Goal: Complete application form

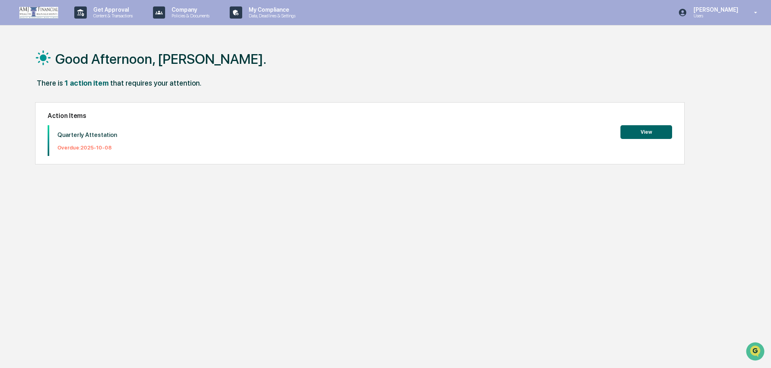
click at [652, 131] on button "View" at bounding box center [646, 132] width 52 height 14
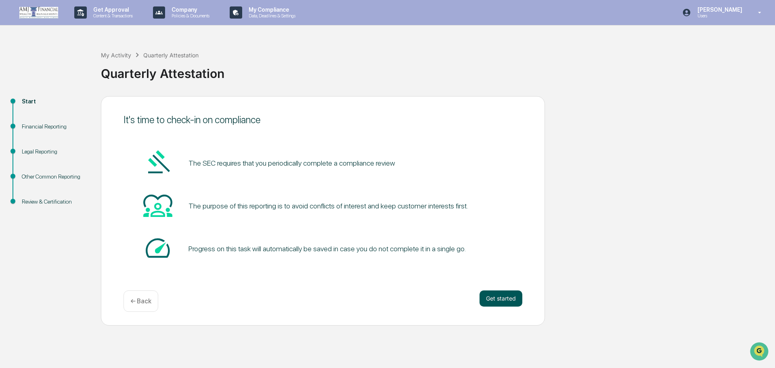
click at [505, 296] on button "Get started" at bounding box center [500, 298] width 43 height 16
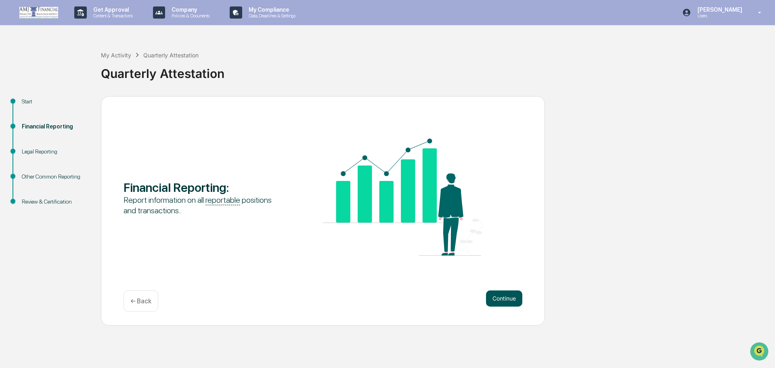
click at [504, 298] on button "Continue" at bounding box center [504, 298] width 36 height 16
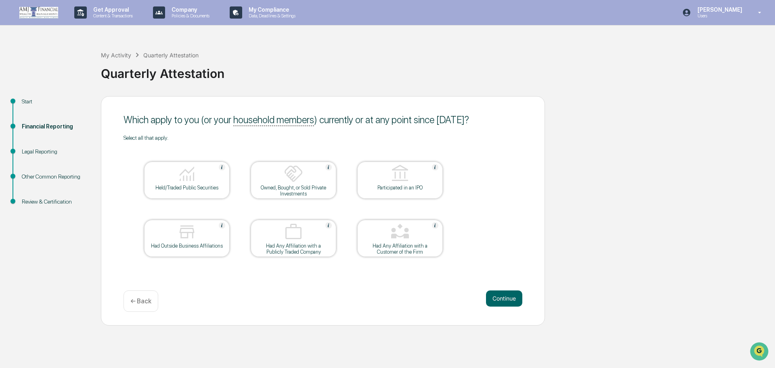
click at [168, 190] on div "Held/Traded Public Securities" at bounding box center [187, 187] width 73 height 6
click at [412, 227] on div at bounding box center [400, 232] width 81 height 21
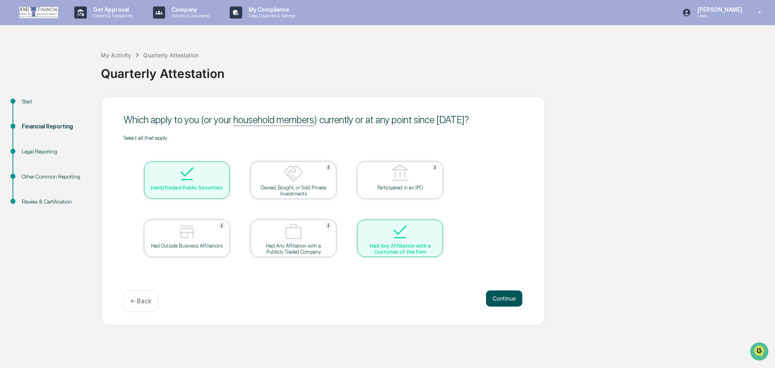
click at [507, 295] on button "Continue" at bounding box center [504, 298] width 36 height 16
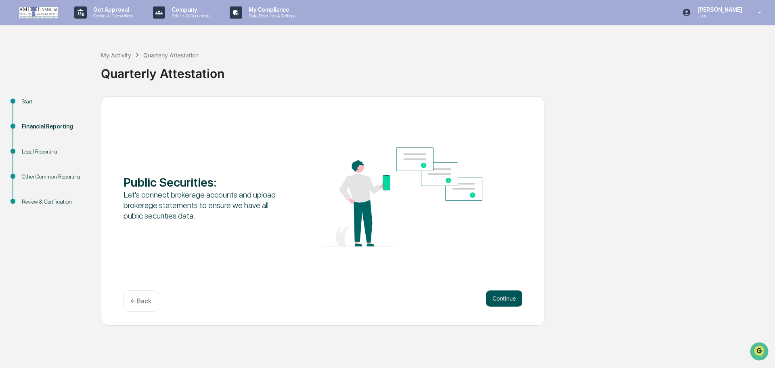
click at [507, 295] on button "Continue" at bounding box center [504, 298] width 36 height 16
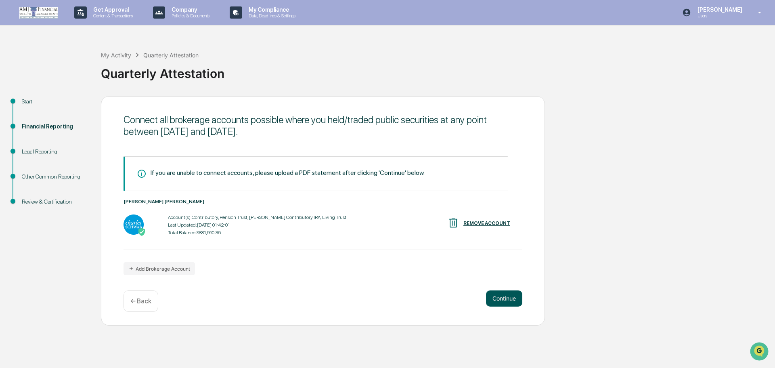
click at [509, 298] on button "Continue" at bounding box center [504, 298] width 36 height 16
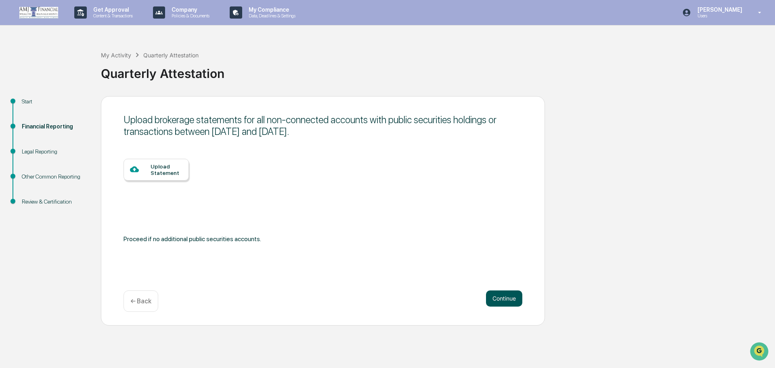
click at [508, 299] on button "Continue" at bounding box center [504, 298] width 36 height 16
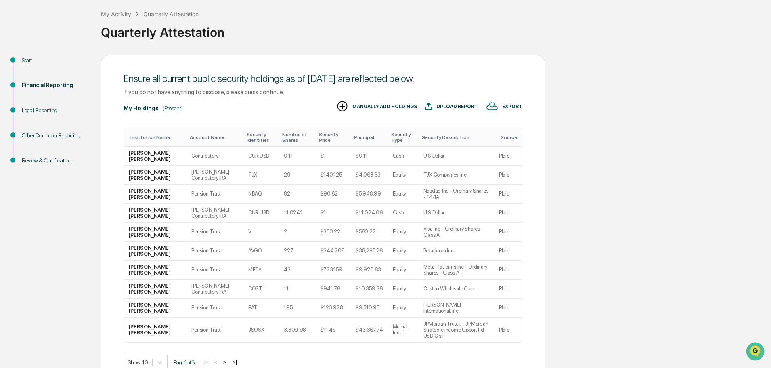
scroll to position [80, 0]
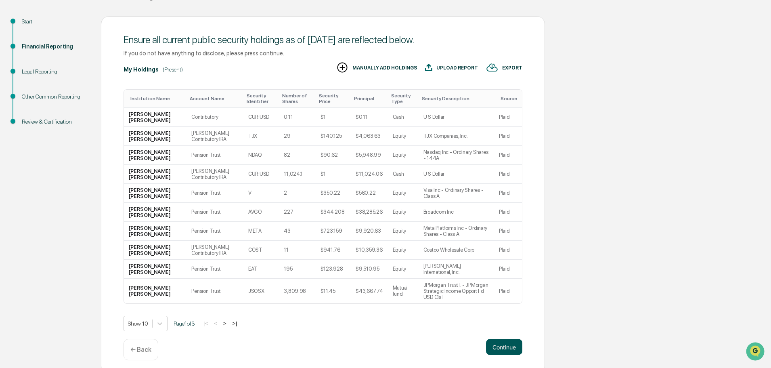
click at [500, 340] on button "Continue" at bounding box center [504, 347] width 36 height 16
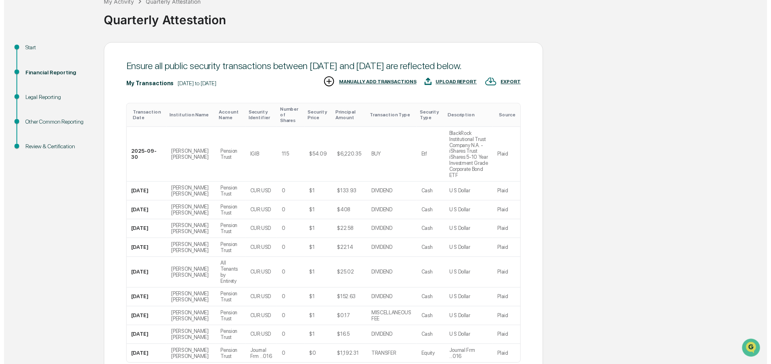
scroll to position [110, 0]
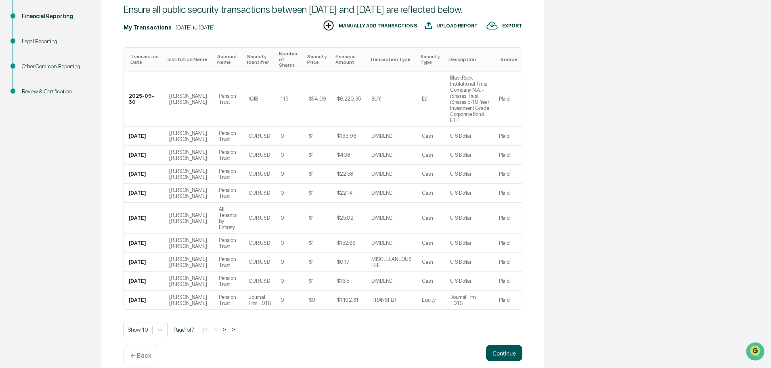
click at [503, 345] on button "Continue" at bounding box center [504, 353] width 36 height 16
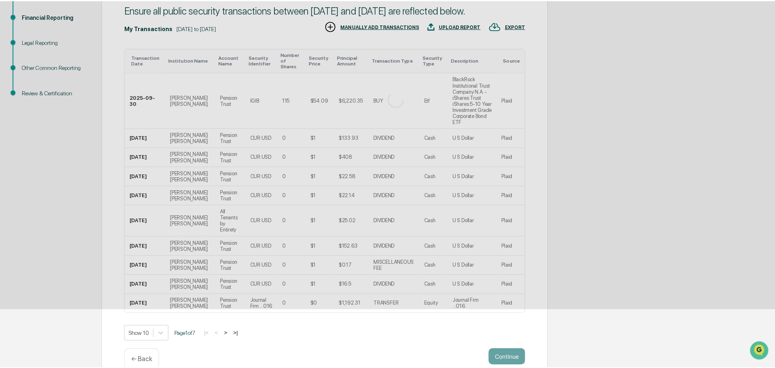
scroll to position [0, 0]
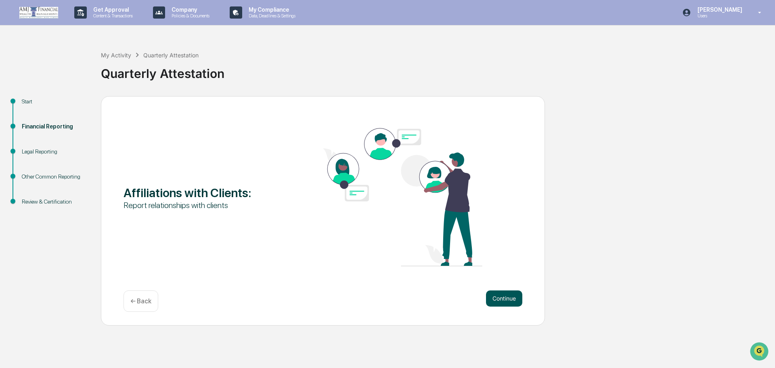
click at [504, 299] on button "Continue" at bounding box center [504, 298] width 36 height 16
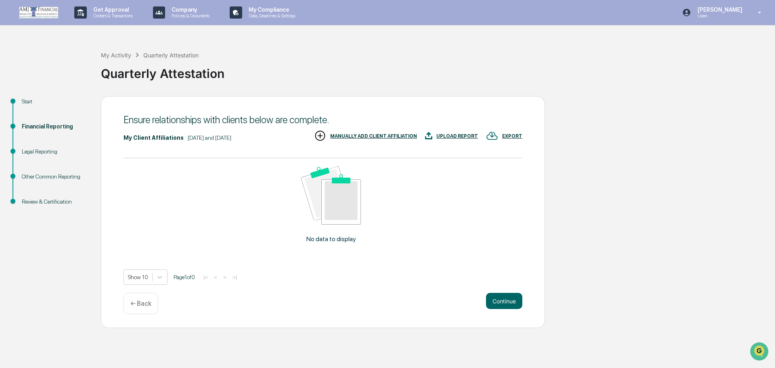
click at [374, 137] on div "MANUALLY ADD CLIENT AFFILIATION" at bounding box center [373, 136] width 87 height 6
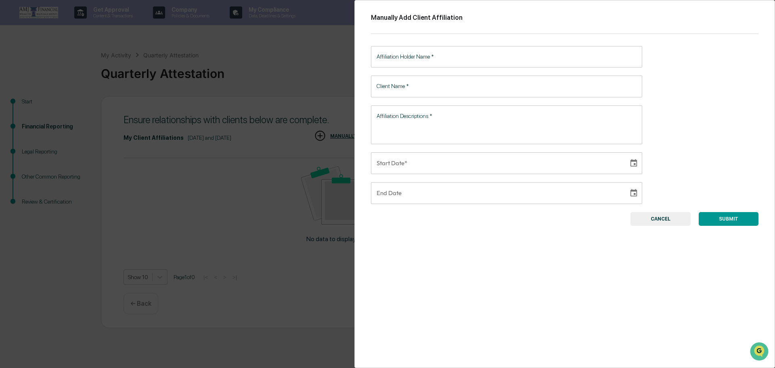
click at [451, 55] on input "Affiliation Holder Name   *" at bounding box center [506, 56] width 271 height 21
type input "**********"
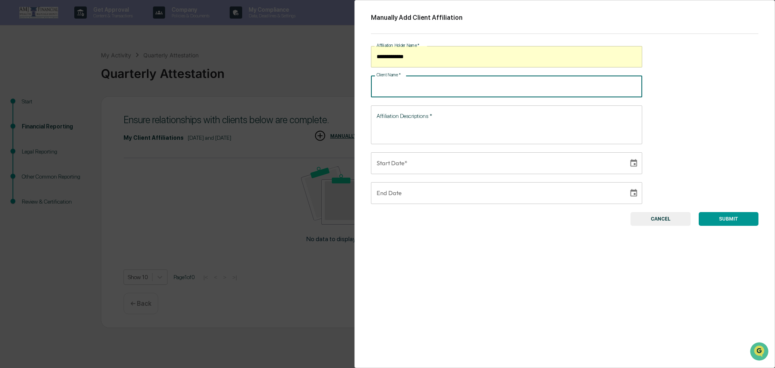
click at [417, 89] on input "Client Name   *" at bounding box center [506, 85] width 271 height 21
type input "**********"
click at [408, 126] on textarea "Affiliation Descriptions   *" at bounding box center [506, 124] width 260 height 25
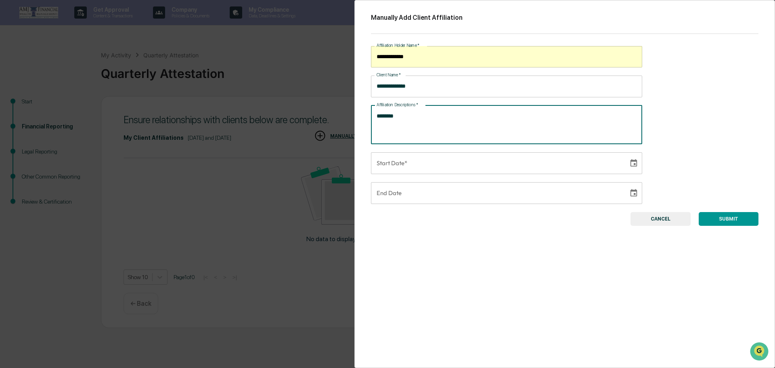
type textarea "********"
click at [629, 163] on icon "Choose date" at bounding box center [633, 163] width 9 height 9
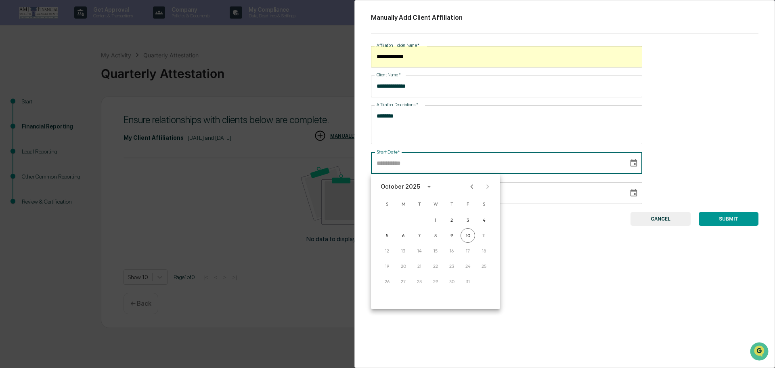
click at [665, 219] on button "CANCEL" at bounding box center [660, 219] width 60 height 14
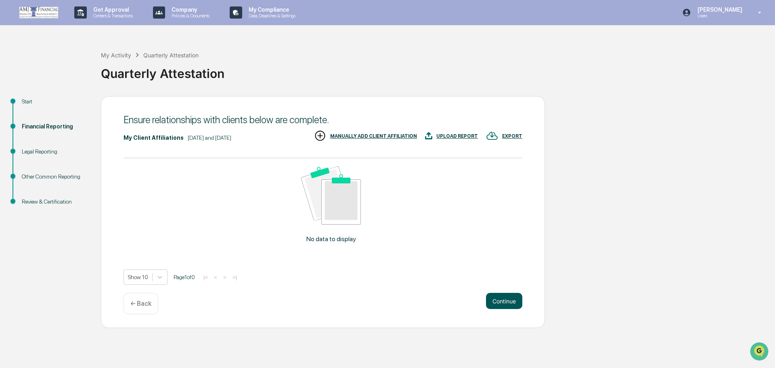
click at [508, 301] on button "Continue" at bounding box center [504, 301] width 36 height 16
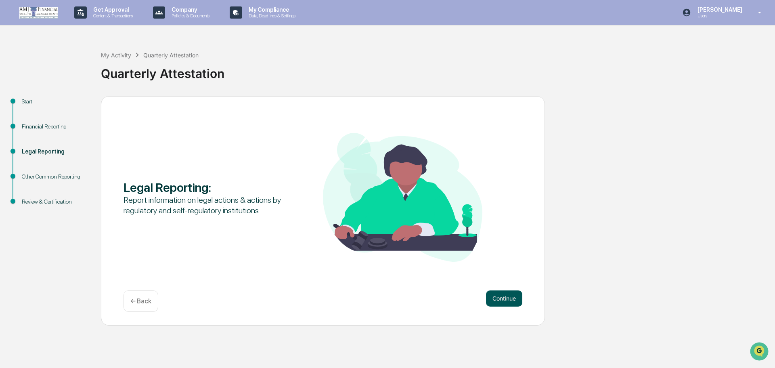
click at [508, 297] on button "Continue" at bounding box center [504, 298] width 36 height 16
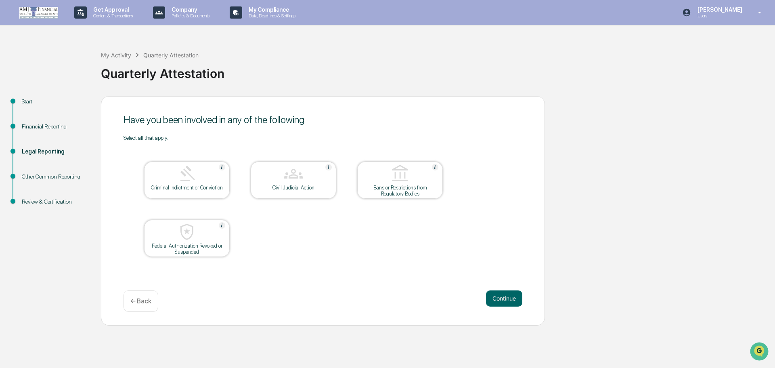
click at [508, 297] on button "Continue" at bounding box center [504, 298] width 36 height 16
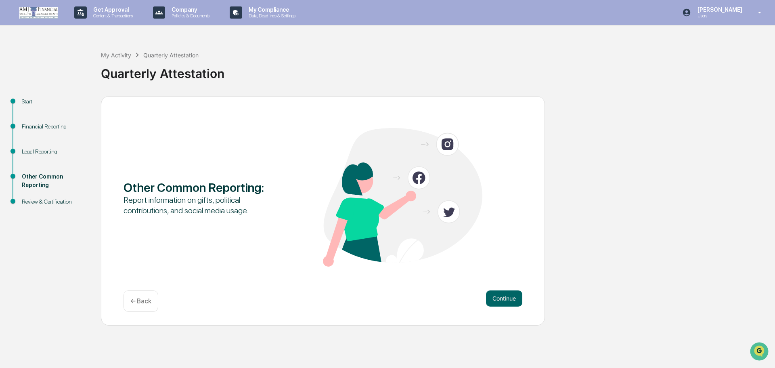
click at [508, 297] on button "Continue" at bounding box center [504, 298] width 36 height 16
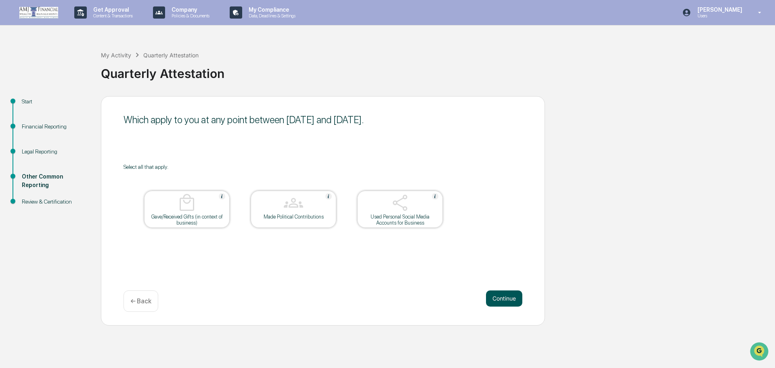
click at [509, 294] on button "Continue" at bounding box center [504, 298] width 36 height 16
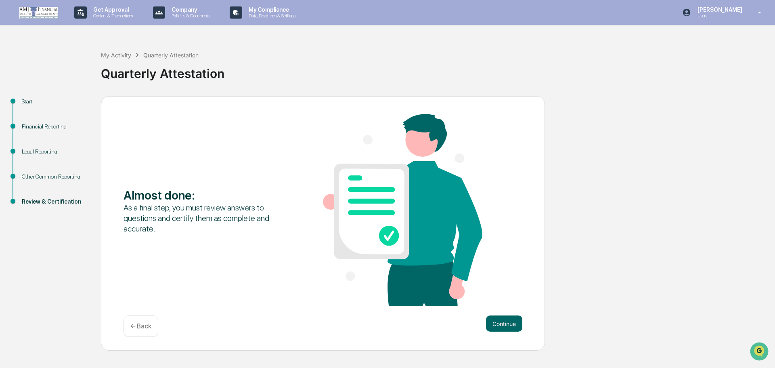
click at [509, 294] on div "Almost done : As a final step, you must review answers to questions and certify…" at bounding box center [322, 211] width 399 height 194
click at [508, 324] on button "Continue" at bounding box center [504, 323] width 36 height 16
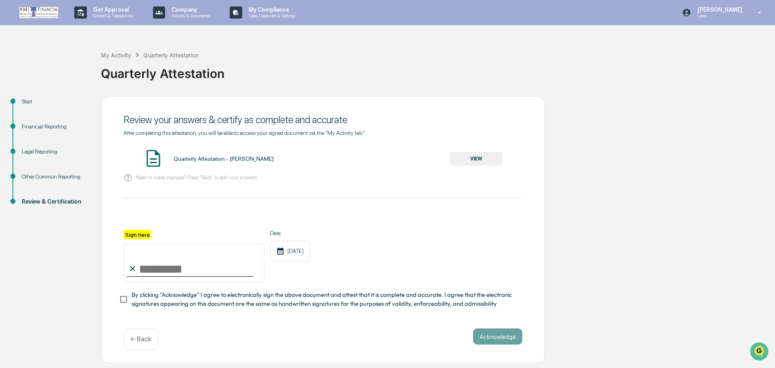
click at [471, 159] on button "VIEW" at bounding box center [476, 159] width 52 height 14
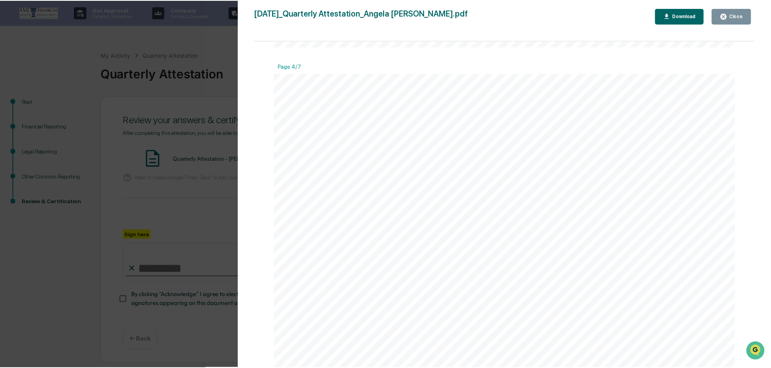
scroll to position [2179, 0]
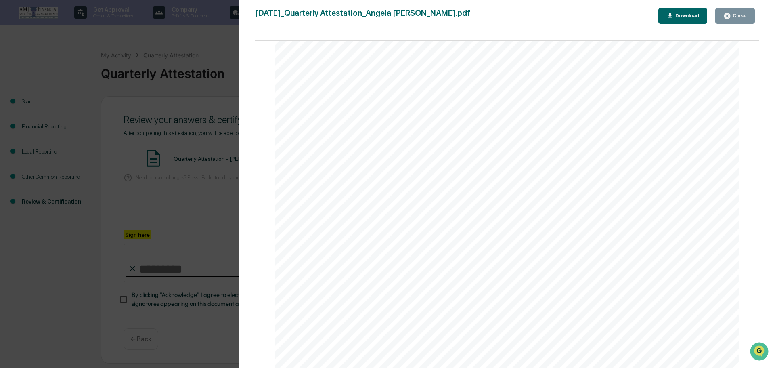
click at [173, 215] on div "Version History [DATE] 05:41 PM [PERSON_NAME] [DATE]_Quarterly Attestation_Ange…" at bounding box center [387, 184] width 775 height 368
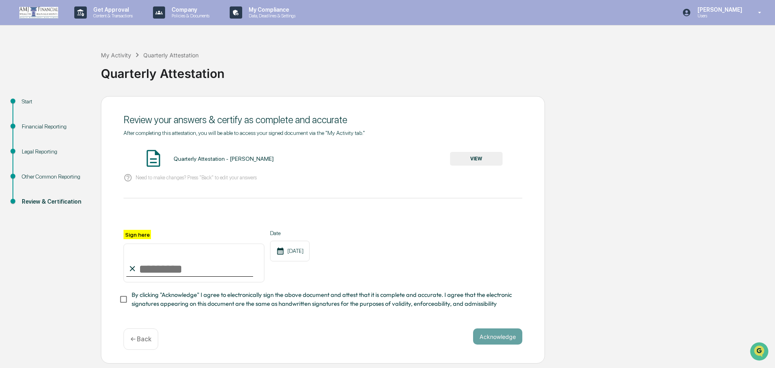
click at [166, 268] on input "Sign here" at bounding box center [193, 262] width 141 height 39
type input "**********"
click at [490, 337] on button "Acknowledge" at bounding box center [497, 336] width 49 height 16
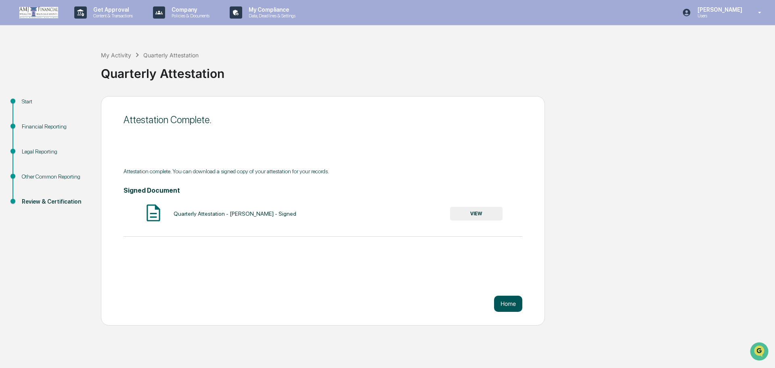
click at [506, 303] on button "Home" at bounding box center [508, 303] width 28 height 16
